Goal: Find specific page/section: Find specific page/section

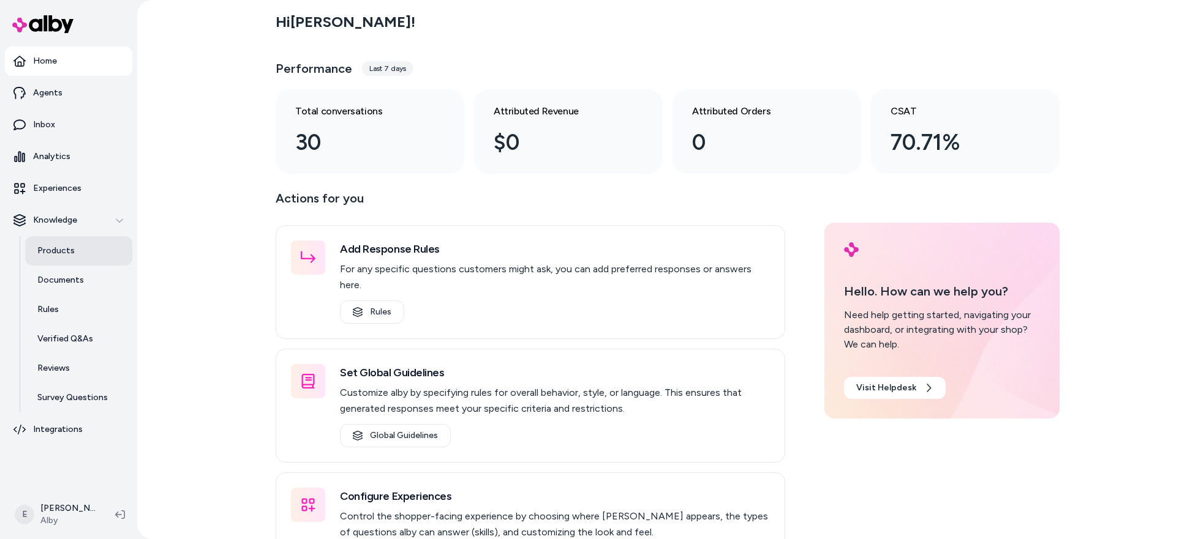
click at [58, 261] on link "Products" at bounding box center [78, 250] width 107 height 29
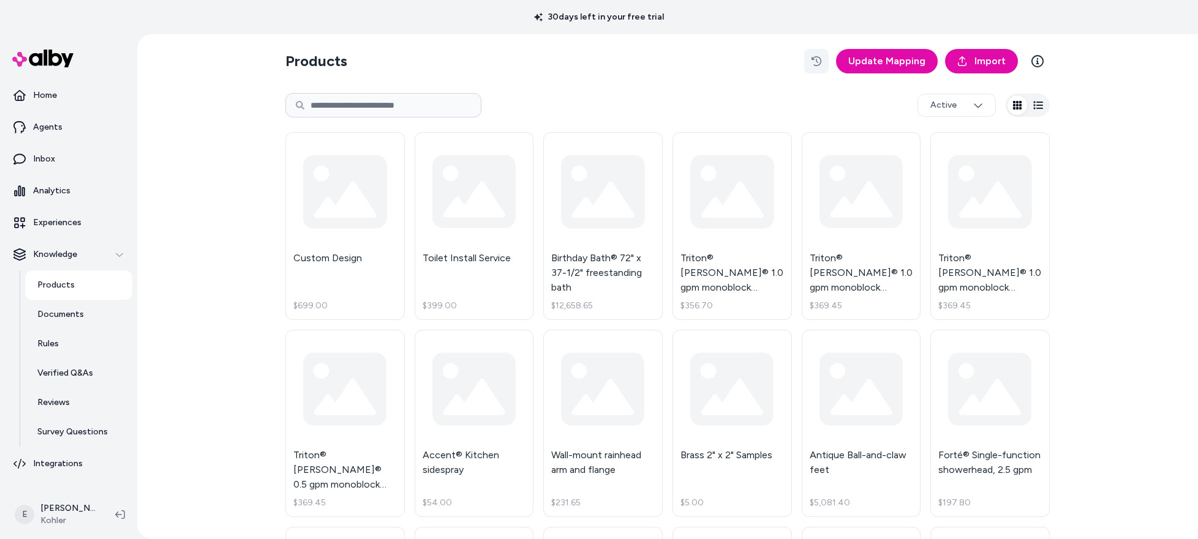
click at [819, 60] on icon "button" at bounding box center [816, 61] width 10 height 10
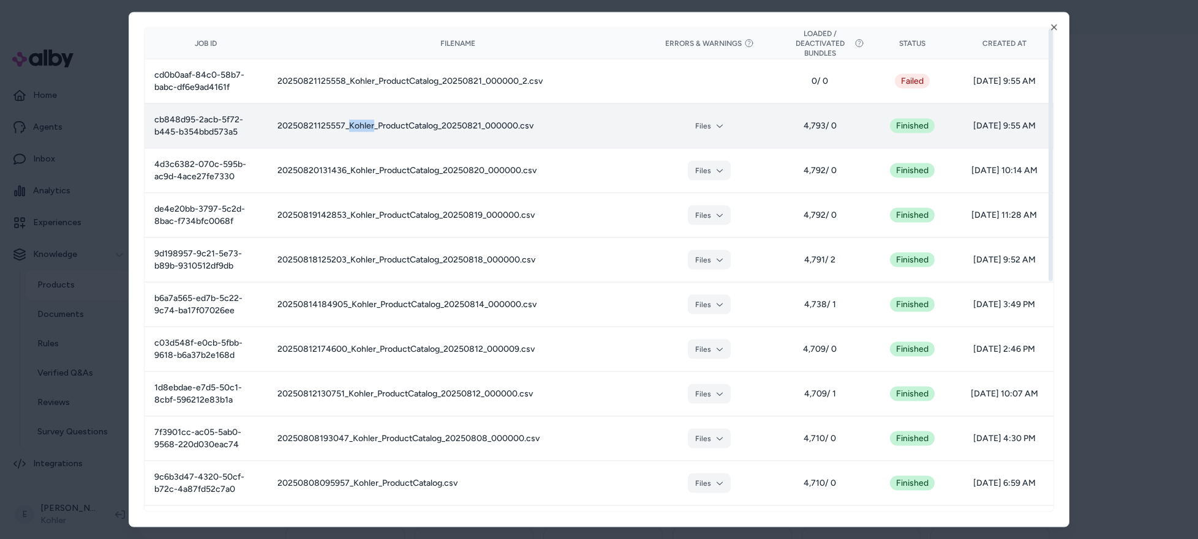
drag, startPoint x: 374, startPoint y: 126, endPoint x: 349, endPoint y: 127, distance: 25.2
click at [349, 127] on td "20250821125557_Kohler_ProductCatalog_20250821_000000.csv" at bounding box center [458, 125] width 381 height 45
copy td "Kohler"
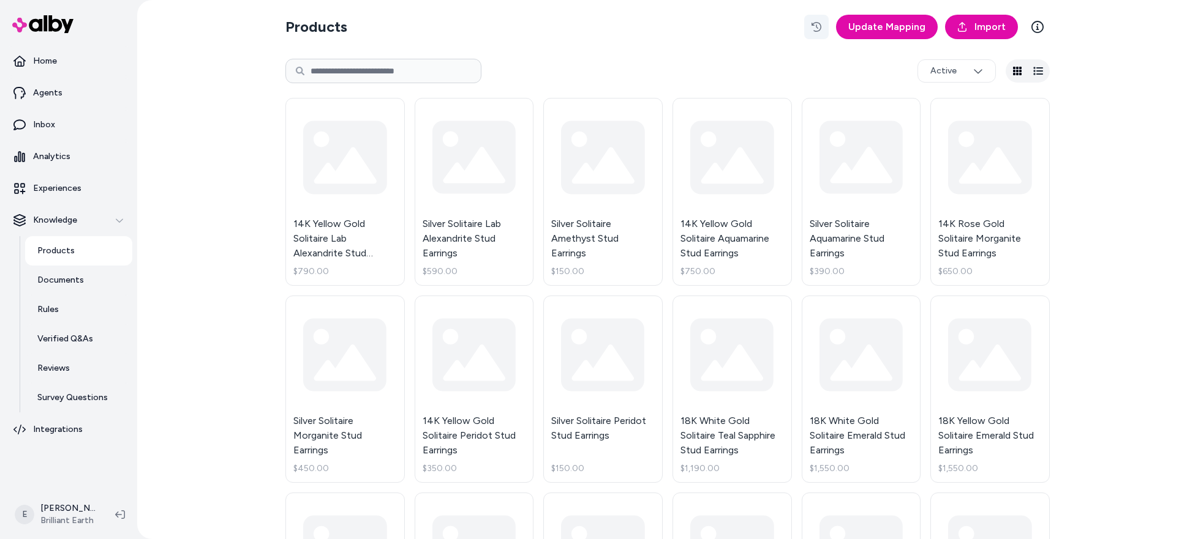
click at [819, 21] on button "button" at bounding box center [816, 27] width 24 height 24
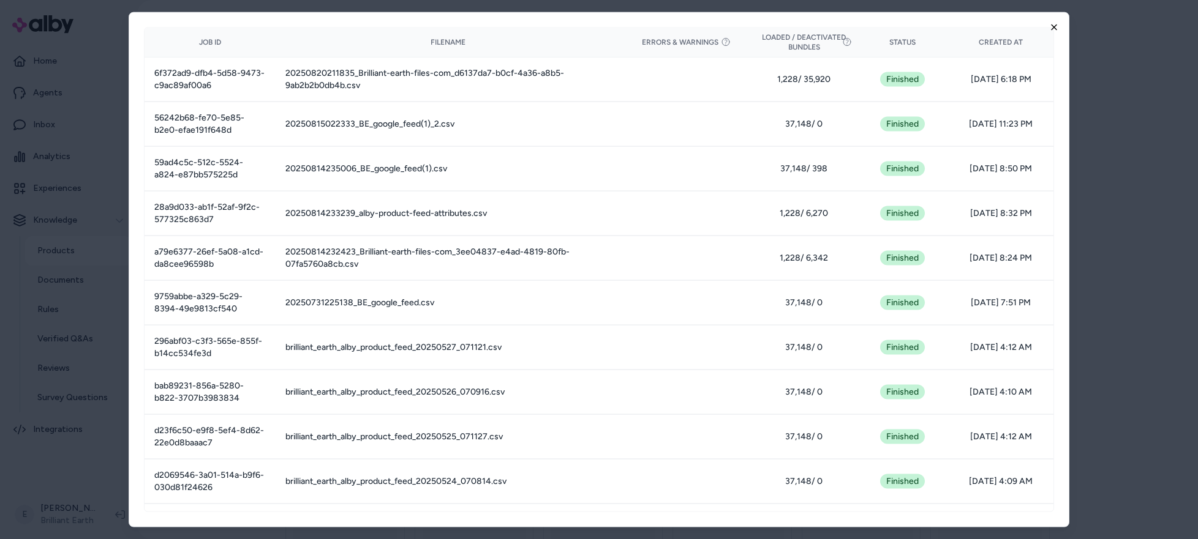
click at [1054, 28] on icon "button" at bounding box center [1054, 27] width 10 height 10
